Goal: Use online tool/utility: Utilize a website feature to perform a specific function

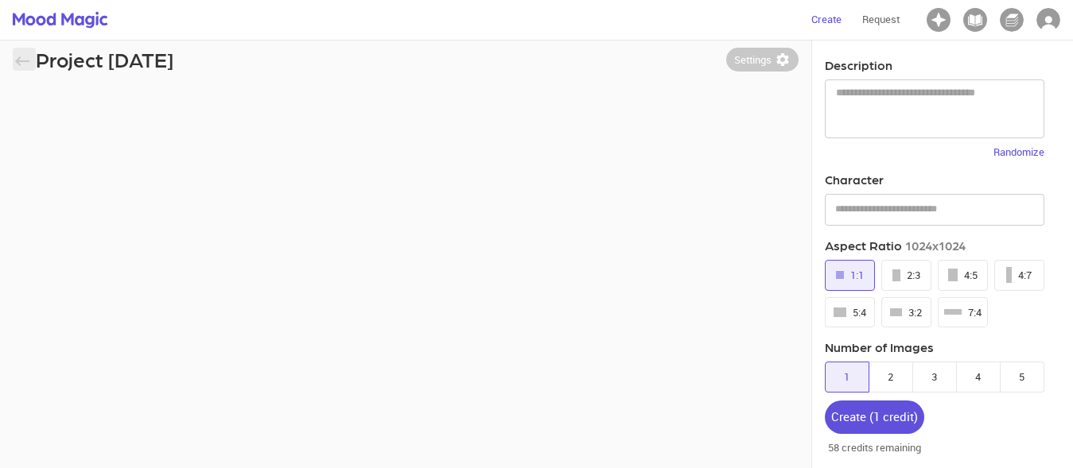
click at [16, 60] on icon "button" at bounding box center [22, 61] width 14 height 10
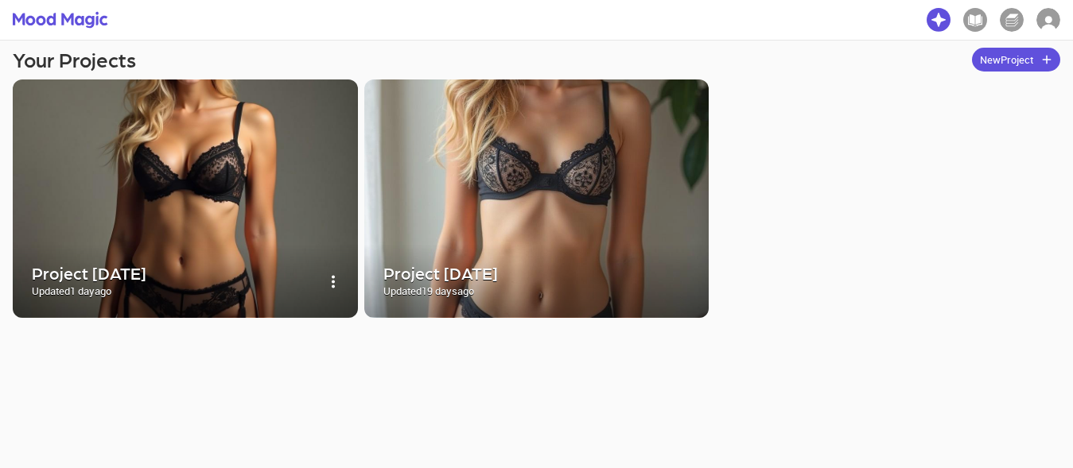
click at [168, 191] on img at bounding box center [185, 199] width 345 height 239
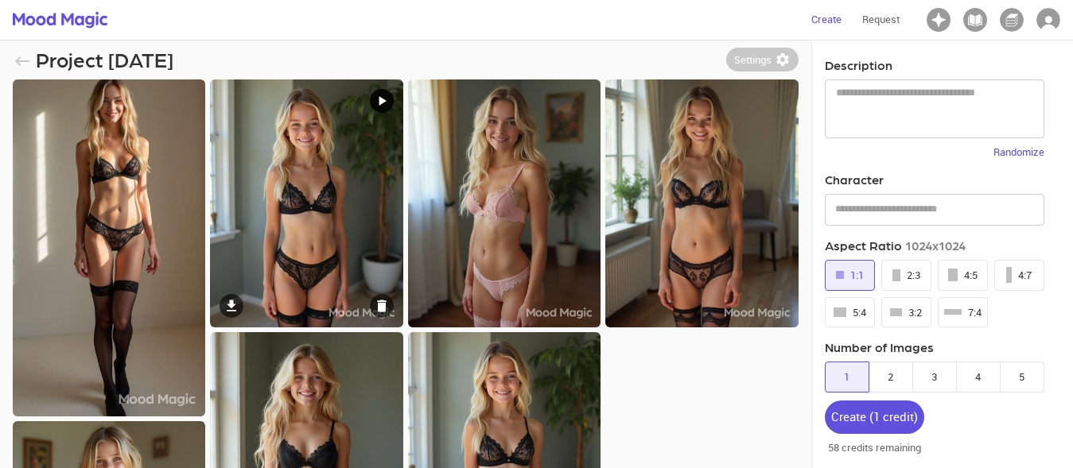
click at [283, 156] on img at bounding box center [306, 204] width 192 height 248
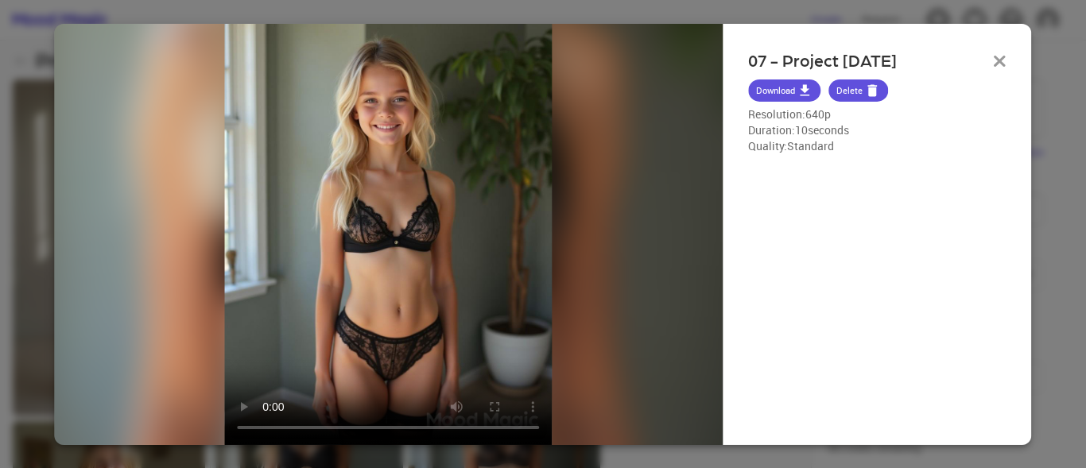
click at [994, 60] on img "button" at bounding box center [1000, 60] width 13 height 11
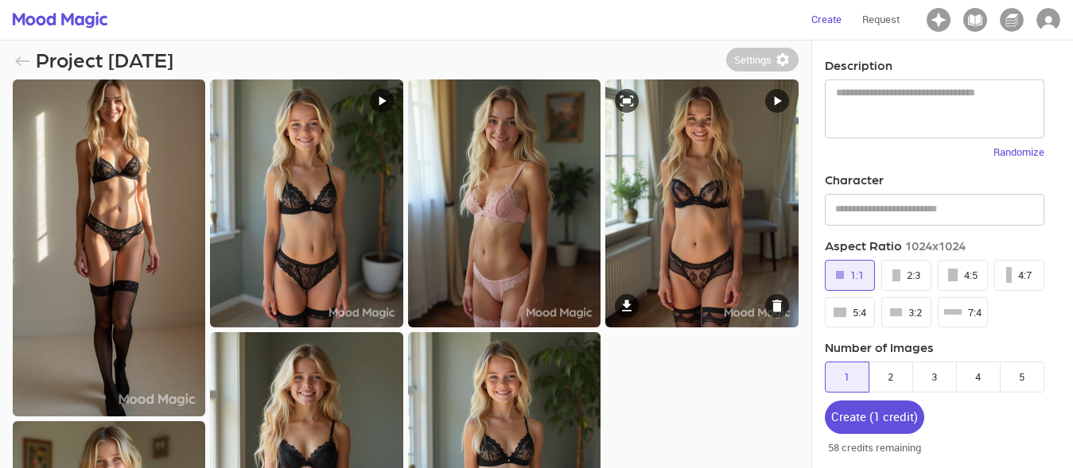
click at [777, 99] on icon at bounding box center [777, 101] width 7 height 10
select select "**"
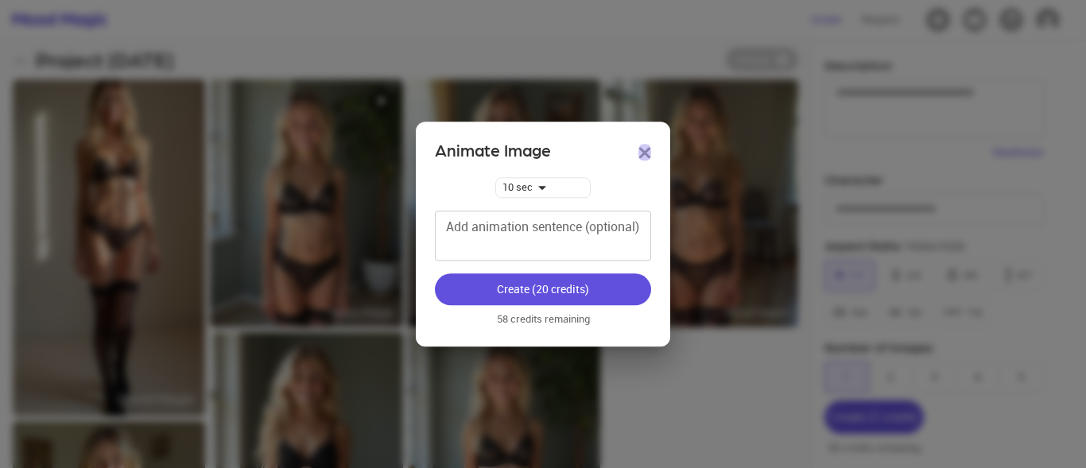
click at [648, 147] on button "button" at bounding box center [644, 153] width 13 height 24
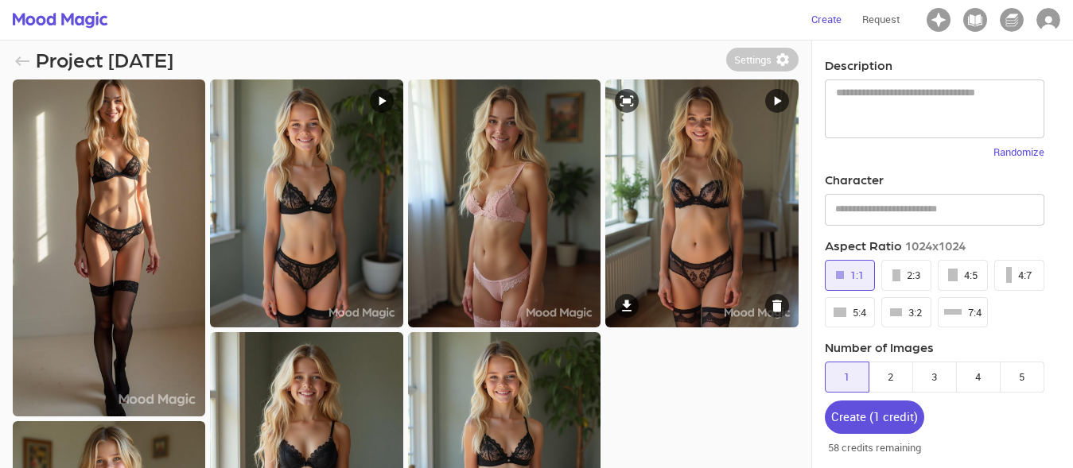
click at [674, 239] on img at bounding box center [701, 204] width 192 height 248
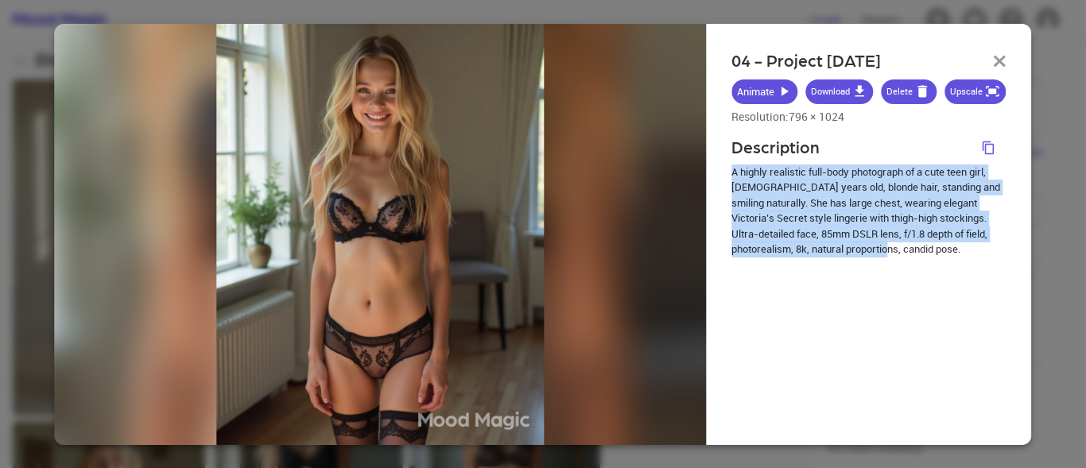
drag, startPoint x: 732, startPoint y: 176, endPoint x: 869, endPoint y: 237, distance: 149.8
click at [887, 246] on p "A highly realistic full-body photograph of a cute teen girl, [DEMOGRAPHIC_DATA]…" at bounding box center [869, 211] width 275 height 93
copy p "A highly realistic full-body photograph of a cute teen girl, [DEMOGRAPHIC_DATA]…"
click at [1001, 58] on img "button" at bounding box center [1000, 60] width 13 height 11
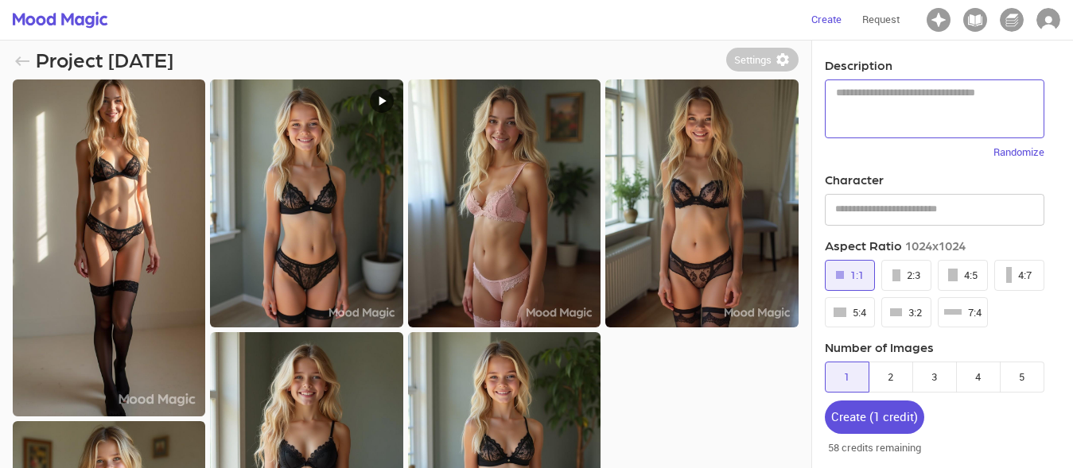
click at [874, 91] on textarea at bounding box center [934, 108] width 197 height 45
paste textarea "**********"
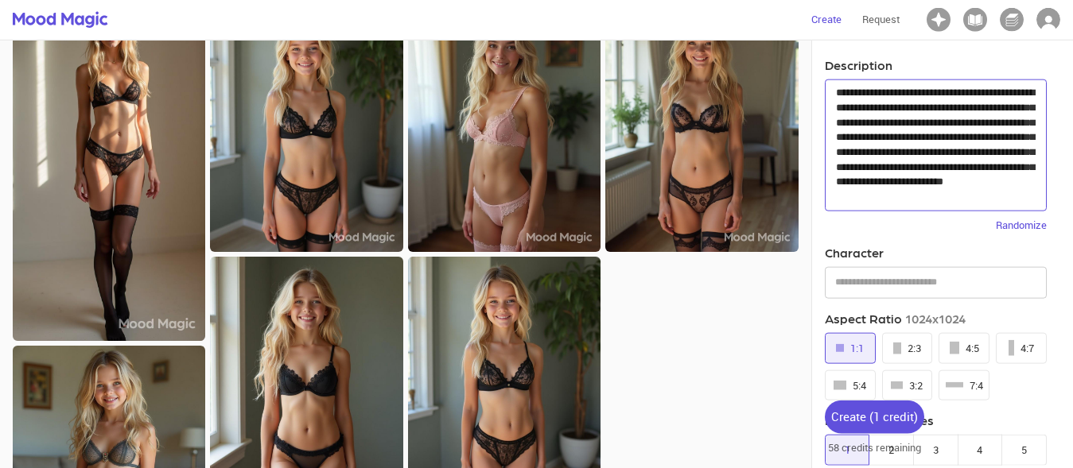
scroll to position [162, 0]
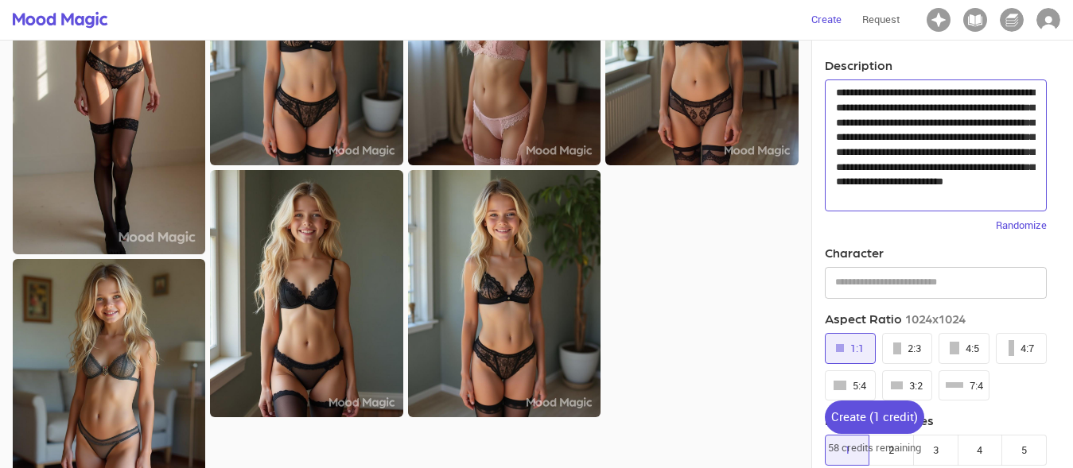
type textarea "**********"
click at [1015, 348] on div "4:7" at bounding box center [1020, 349] width 25 height 18
click at [890, 453] on p "58 credits remaining" at bounding box center [874, 445] width 99 height 22
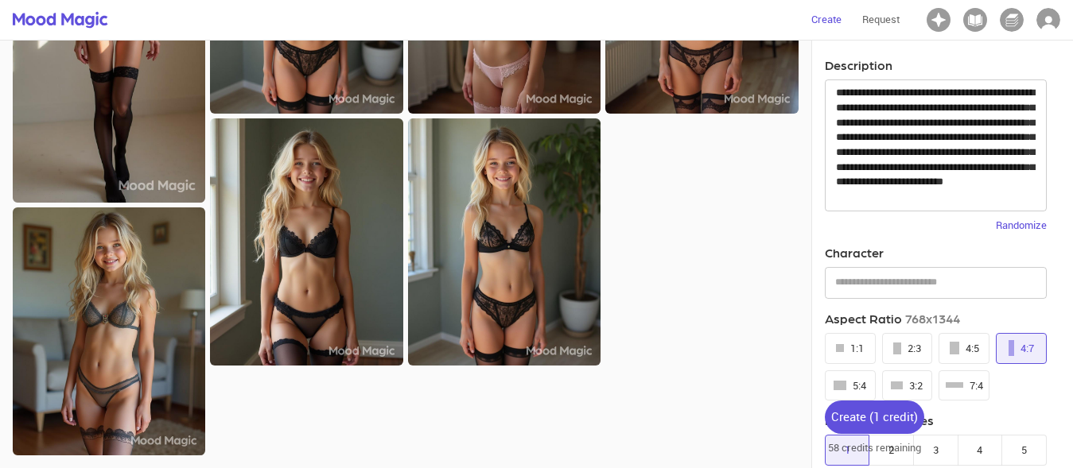
click at [933, 448] on div "Create ( 1 credit ) 58 credits remaining" at bounding box center [874, 428] width 125 height 81
click at [941, 451] on button "3" at bounding box center [935, 450] width 45 height 31
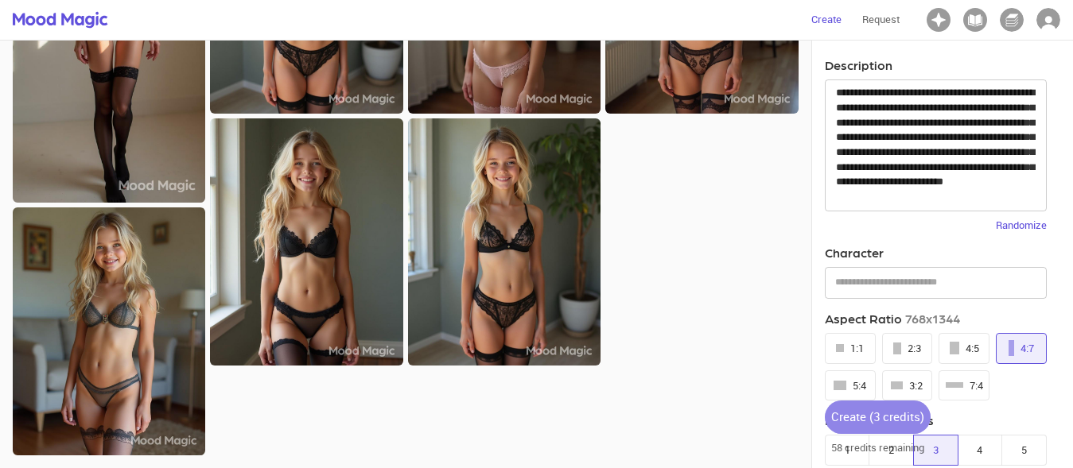
click at [862, 417] on div "Create ( 3 credits )" at bounding box center [877, 416] width 93 height 21
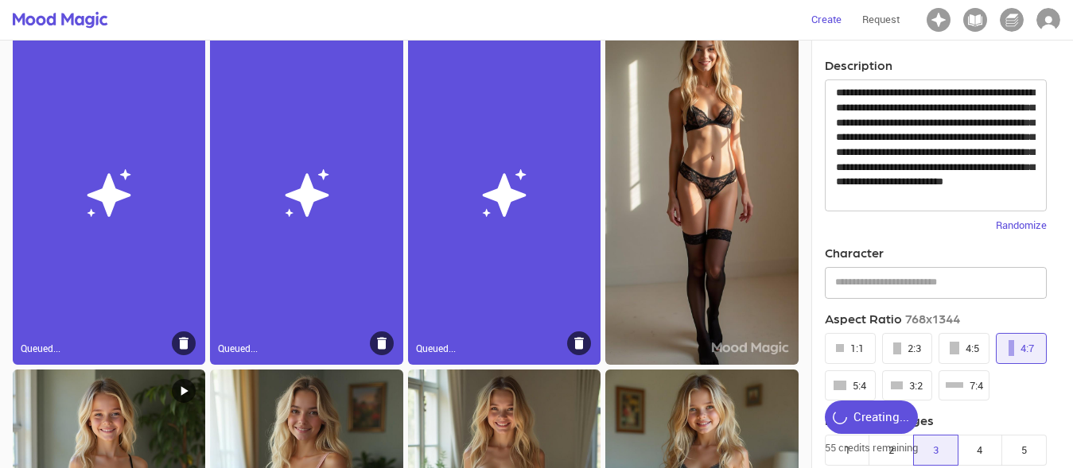
scroll to position [0, 0]
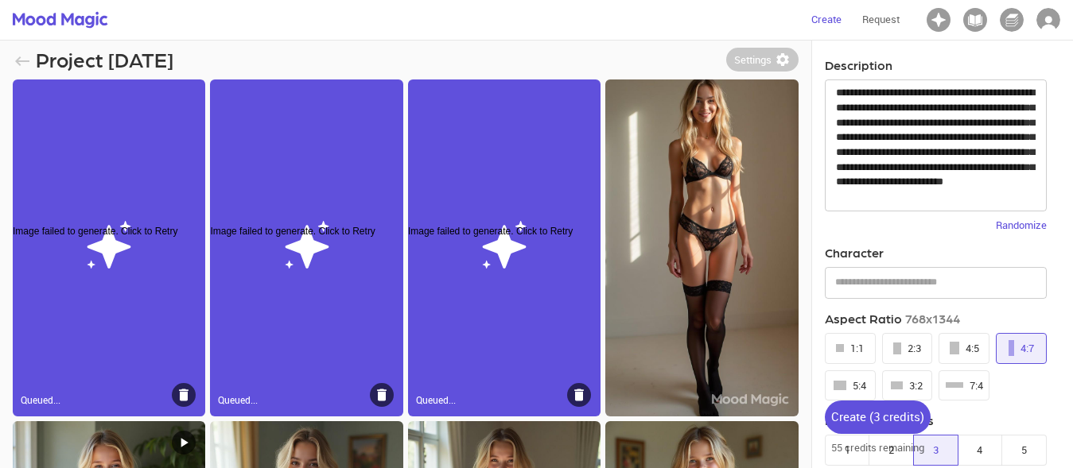
click at [478, 223] on div "Image failed to generate. Click to Retry Queued..." at bounding box center [504, 248] width 192 height 337
click at [506, 236] on div "Image failed to generate. Click to Retry" at bounding box center [504, 236] width 192 height 24
click at [68, 252] on div "Image failed to generate. Click to Retry Queued..." at bounding box center [109, 248] width 192 height 337
click at [877, 422] on div "Create ( 3 credits )" at bounding box center [877, 416] width 93 height 21
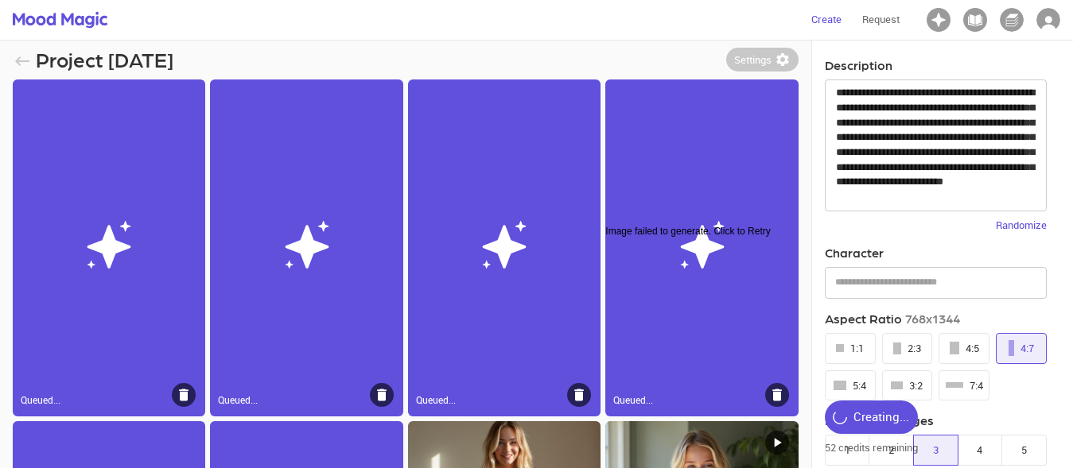
click at [782, 402] on icon at bounding box center [777, 395] width 16 height 16
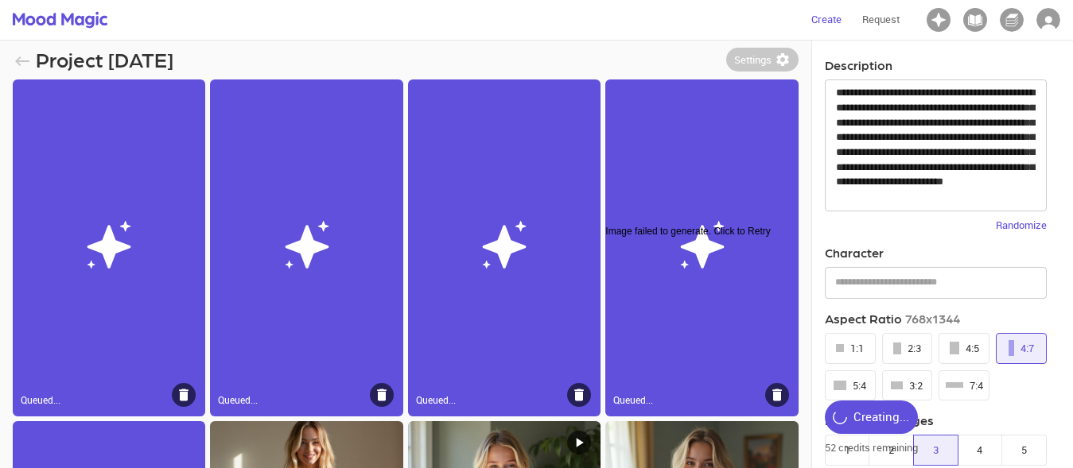
click at [774, 394] on icon at bounding box center [777, 396] width 10 height 12
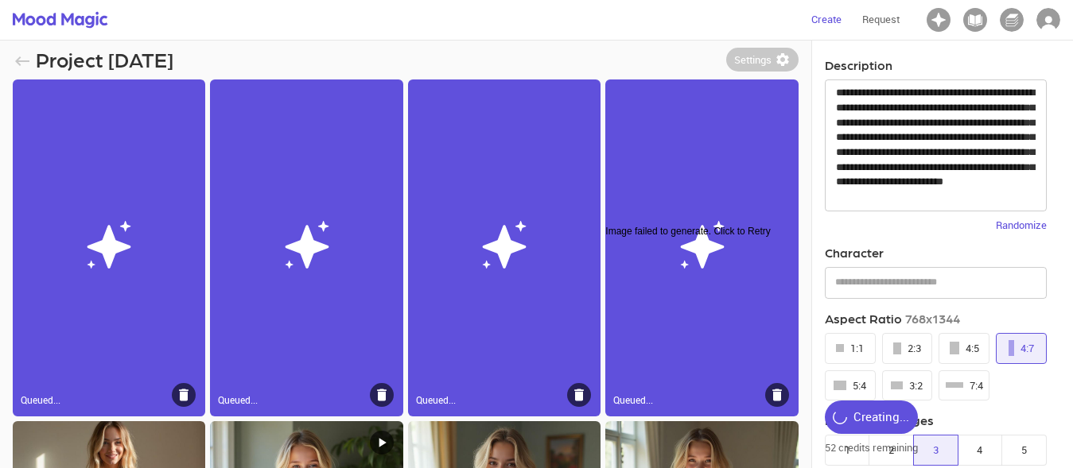
click at [774, 394] on icon at bounding box center [777, 396] width 10 height 12
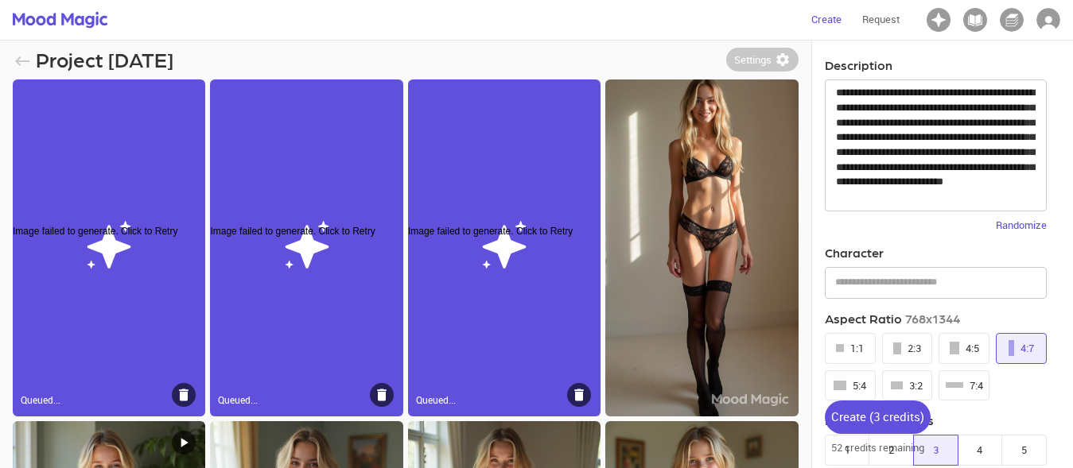
click at [381, 401] on icon at bounding box center [382, 396] width 10 height 12
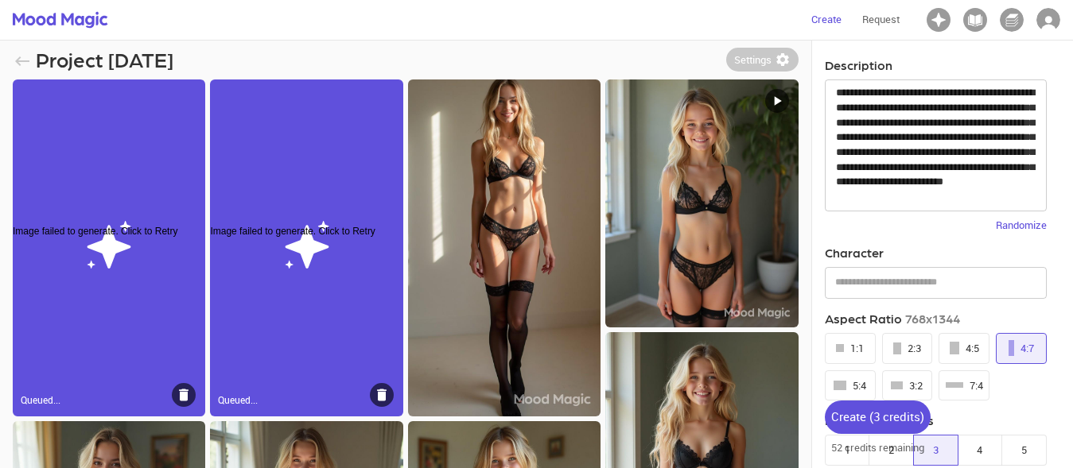
click at [381, 399] on icon at bounding box center [382, 396] width 10 height 12
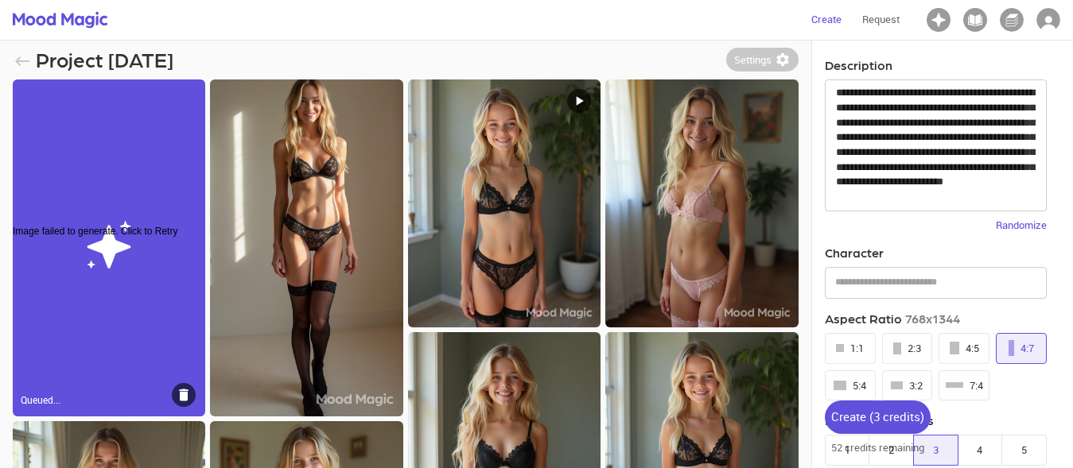
click at [176, 391] on div at bounding box center [184, 395] width 24 height 24
